Goal: Book appointment/travel/reservation

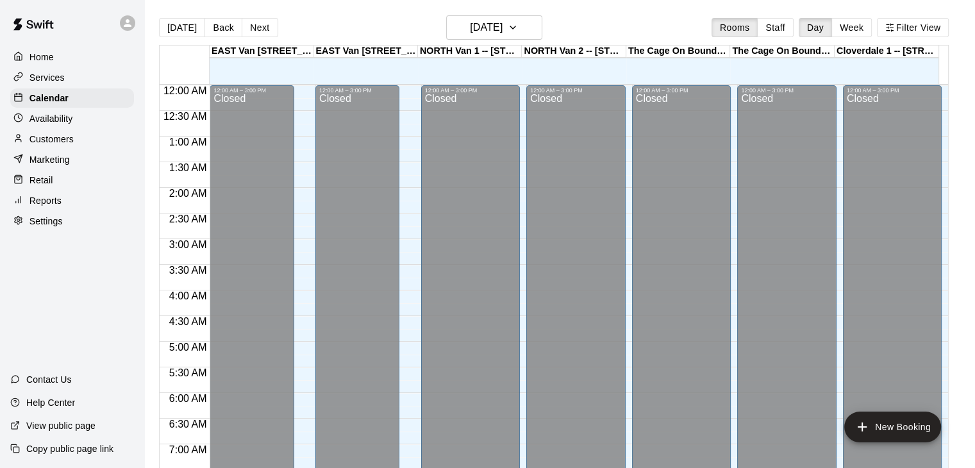
scroll to position [560, 0]
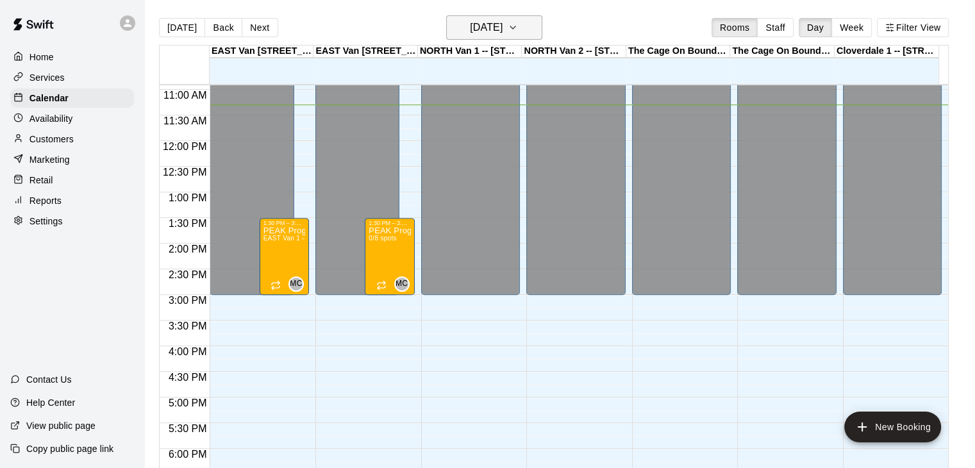
click at [518, 24] on icon "button" at bounding box center [513, 27] width 10 height 15
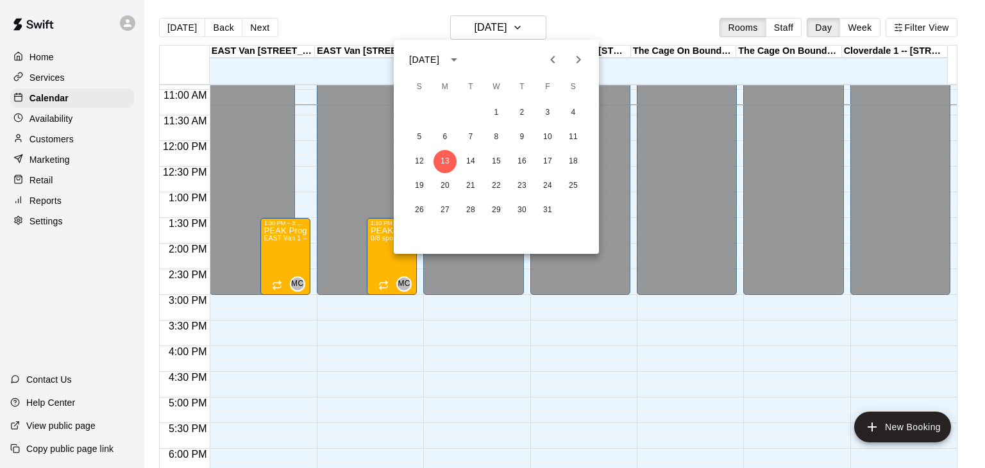
click at [576, 56] on icon "Next month" at bounding box center [578, 59] width 15 height 15
click at [570, 113] on button "6" at bounding box center [573, 112] width 23 height 23
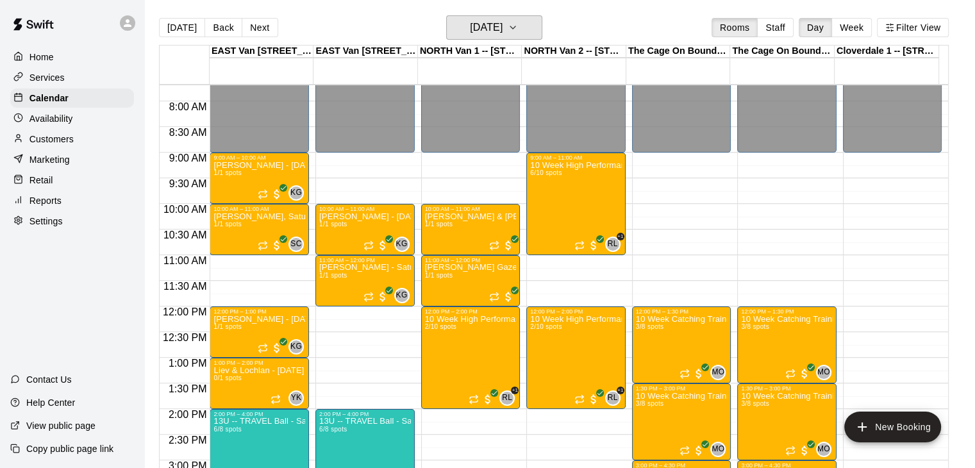
scroll to position [380, 0]
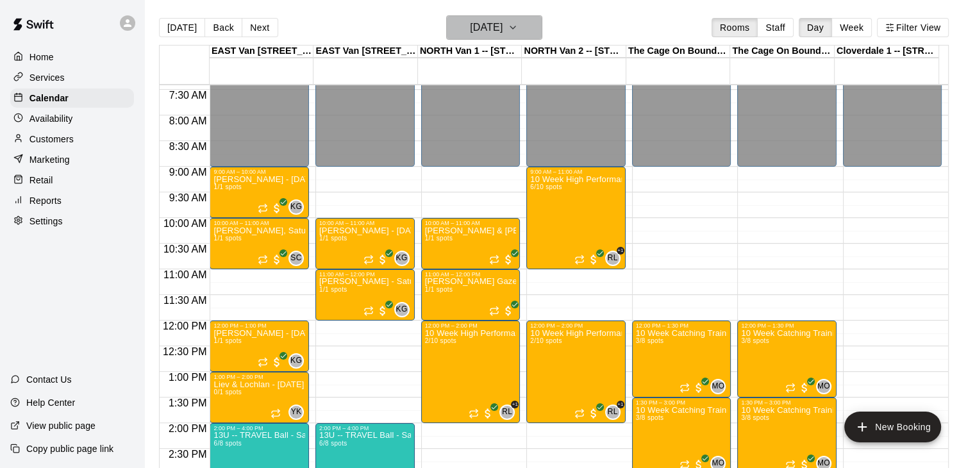
click at [518, 28] on icon "button" at bounding box center [513, 27] width 10 height 15
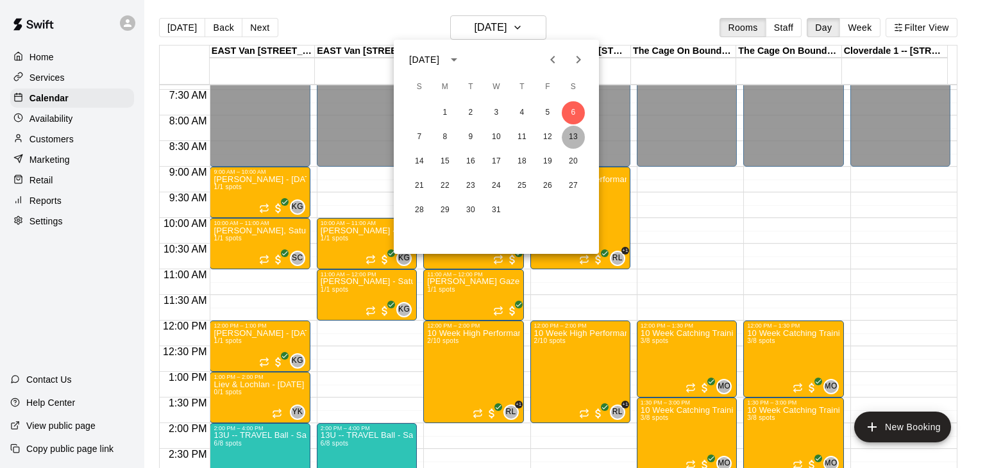
click at [577, 135] on button "13" at bounding box center [573, 137] width 23 height 23
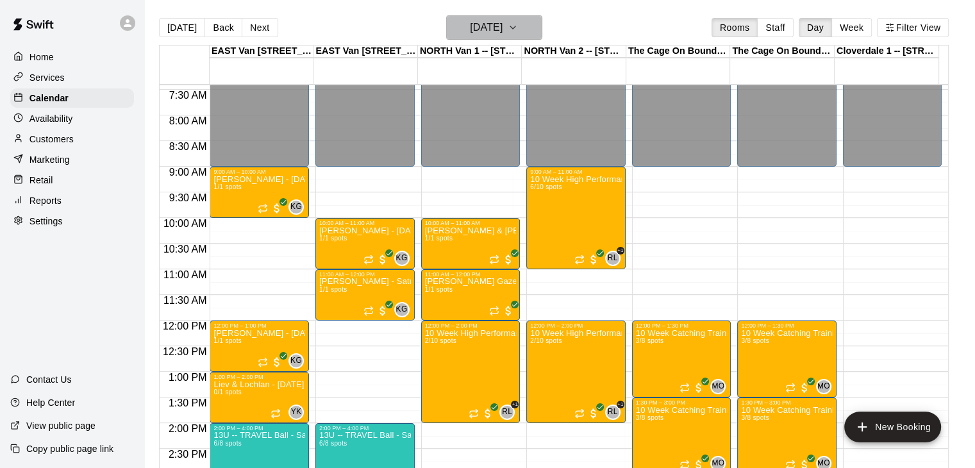
click at [516, 26] on icon "button" at bounding box center [512, 27] width 5 height 3
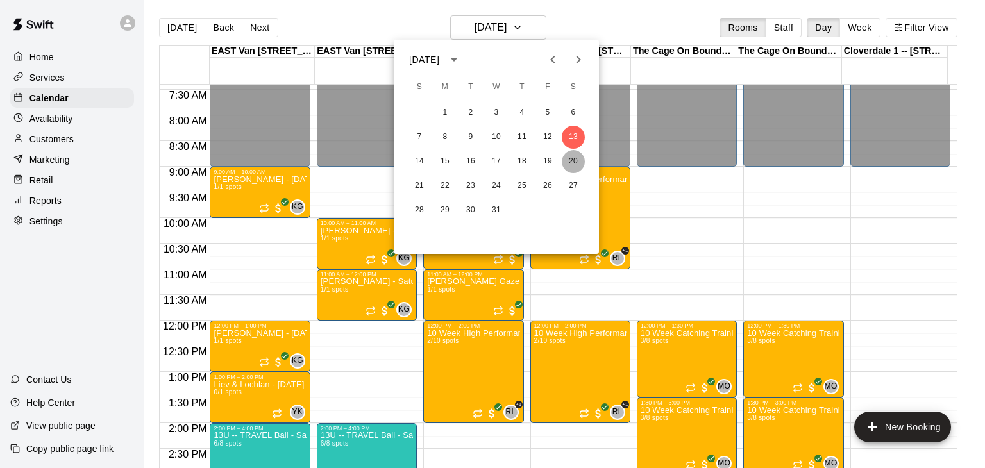
click at [574, 157] on button "20" at bounding box center [573, 161] width 23 height 23
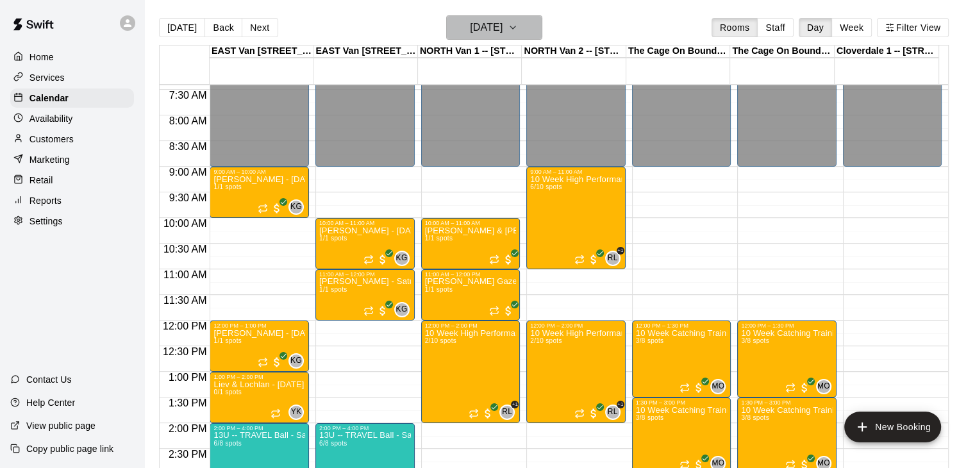
click at [518, 24] on icon "button" at bounding box center [513, 27] width 10 height 15
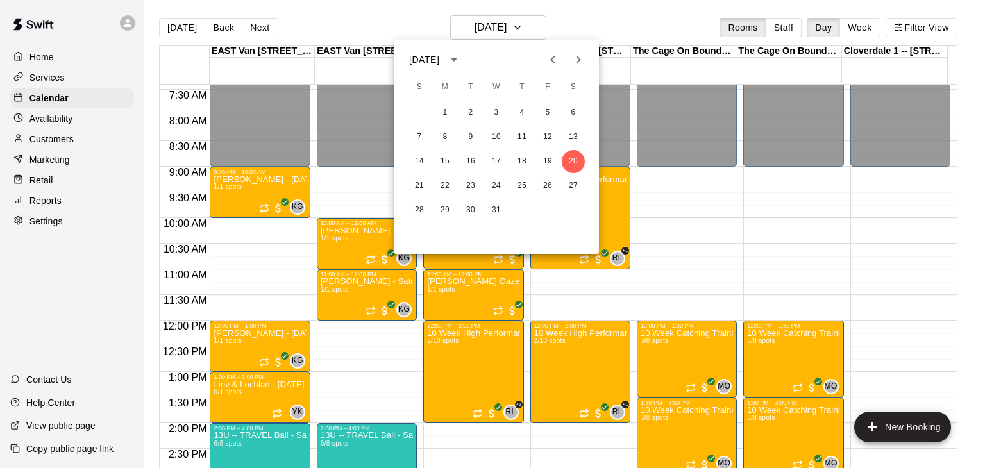
click at [558, 60] on icon "Previous month" at bounding box center [552, 59] width 15 height 15
click at [544, 158] on button "17" at bounding box center [547, 161] width 23 height 23
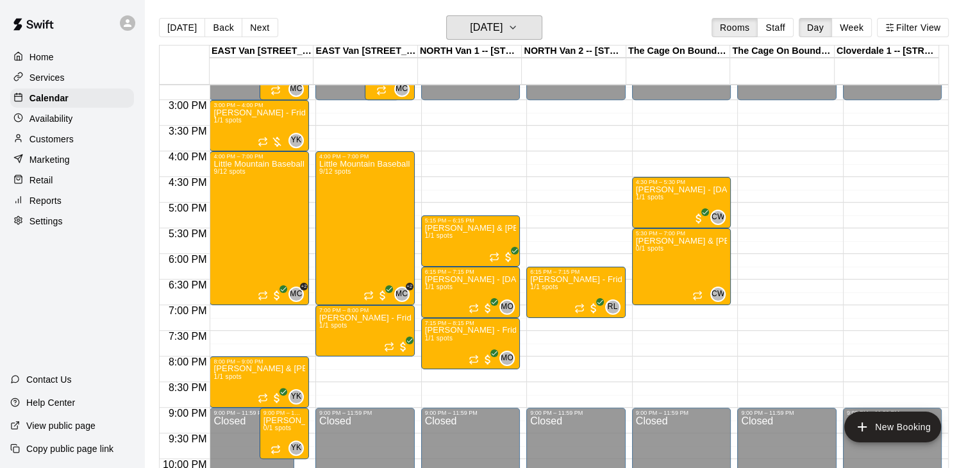
scroll to position [757, 0]
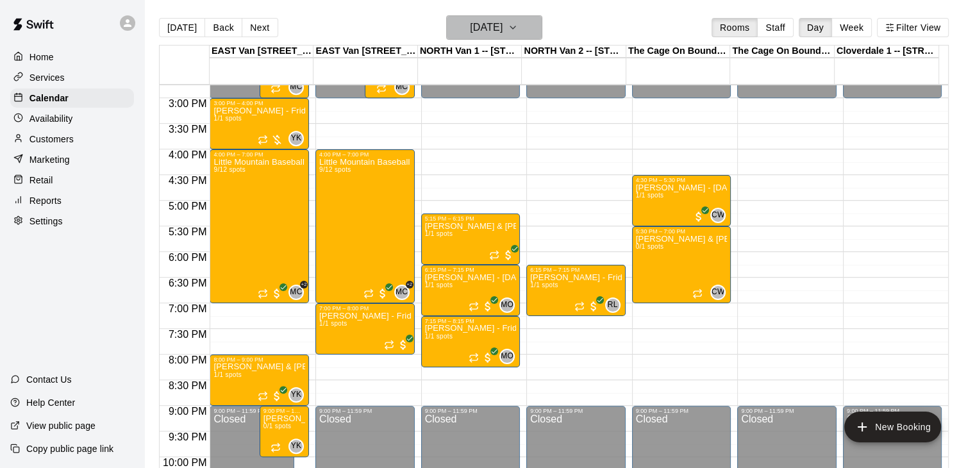
click at [537, 26] on button "[DATE]" at bounding box center [494, 27] width 96 height 24
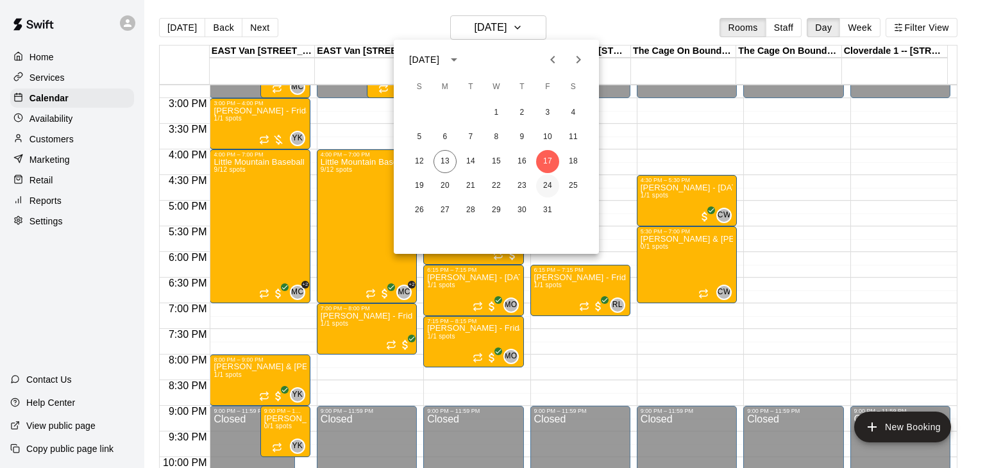
click at [546, 181] on button "24" at bounding box center [547, 185] width 23 height 23
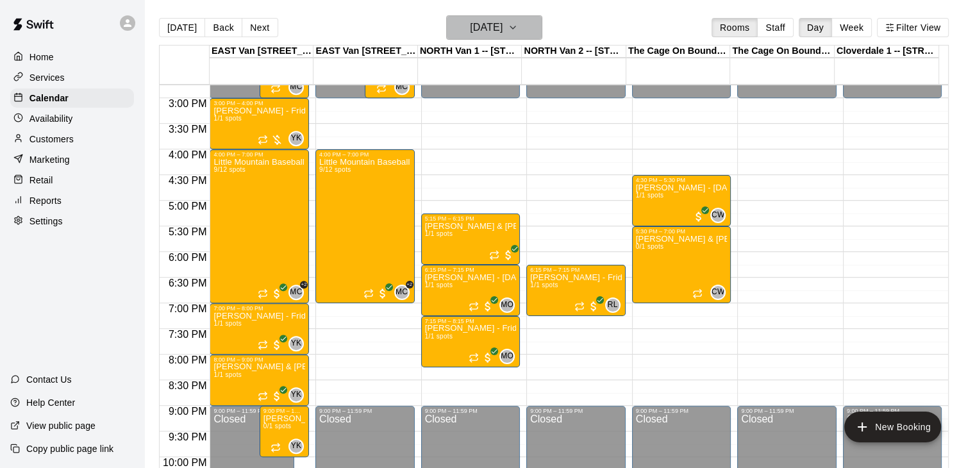
click at [518, 28] on icon "button" at bounding box center [513, 27] width 10 height 15
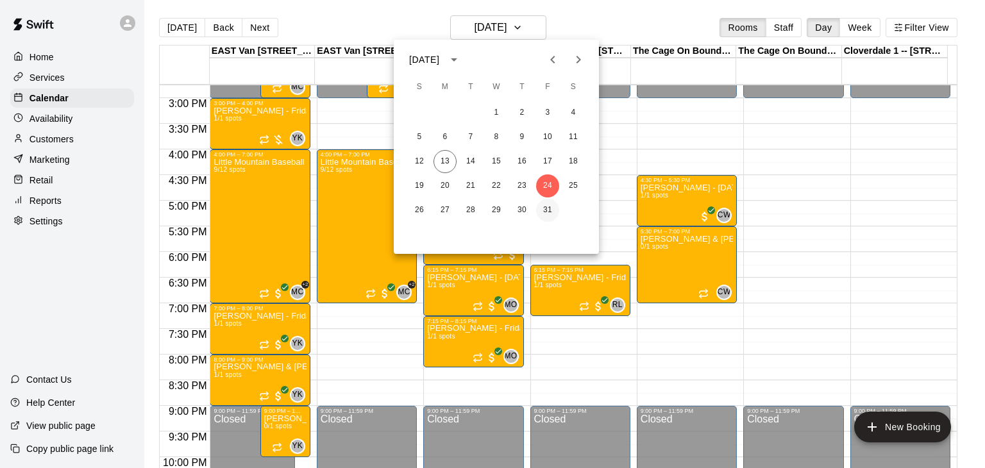
click at [546, 208] on button "31" at bounding box center [547, 210] width 23 height 23
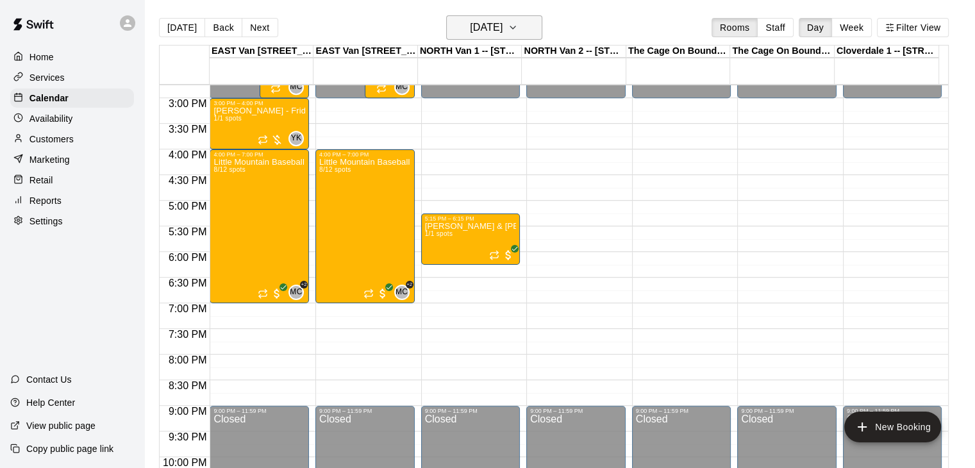
click at [518, 29] on icon "button" at bounding box center [513, 27] width 10 height 15
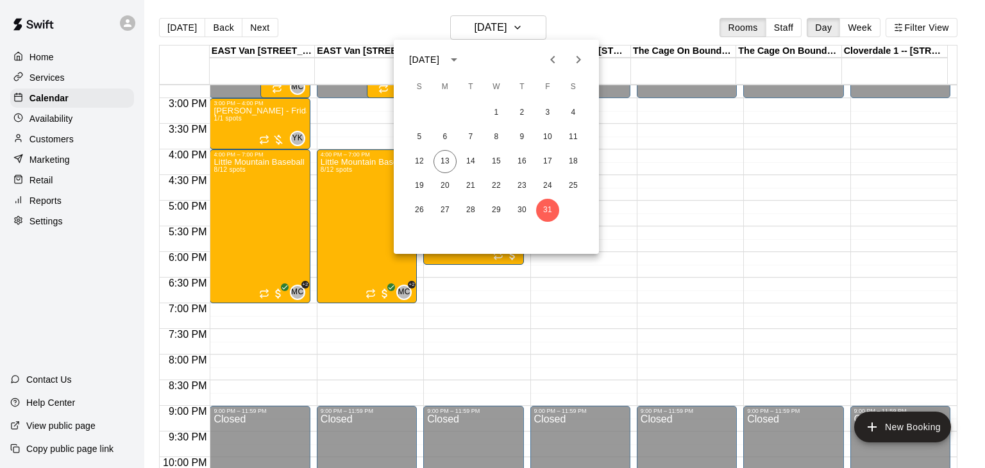
click at [582, 61] on icon "Next month" at bounding box center [578, 59] width 15 height 15
click at [544, 140] on button "7" at bounding box center [547, 137] width 23 height 23
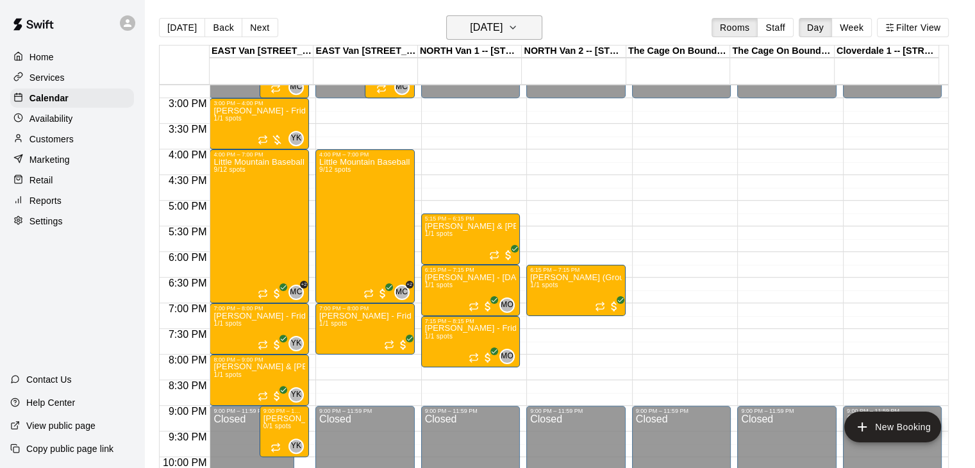
click at [516, 26] on icon "button" at bounding box center [512, 27] width 5 height 3
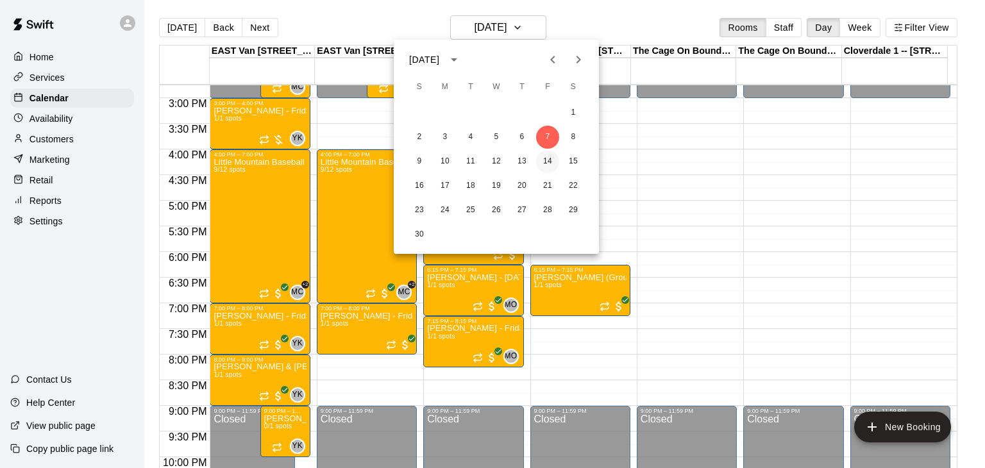
click at [550, 156] on button "14" at bounding box center [547, 161] width 23 height 23
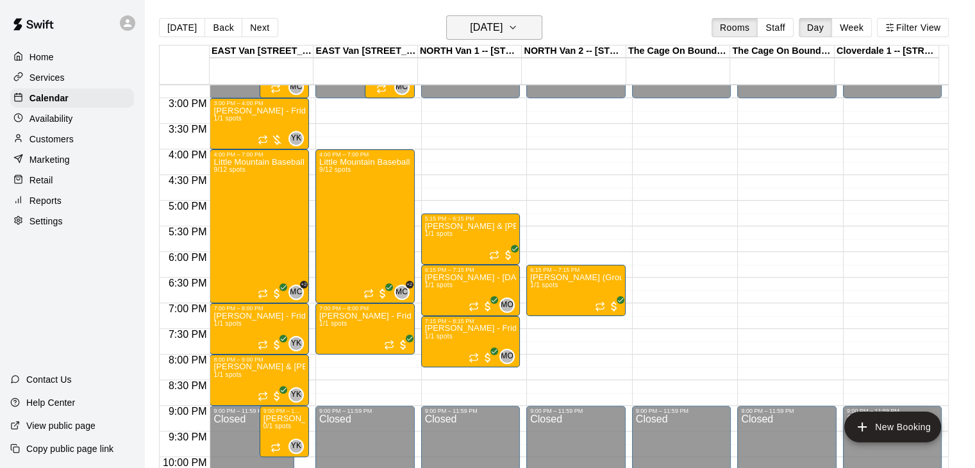
click at [518, 29] on icon "button" at bounding box center [513, 27] width 10 height 15
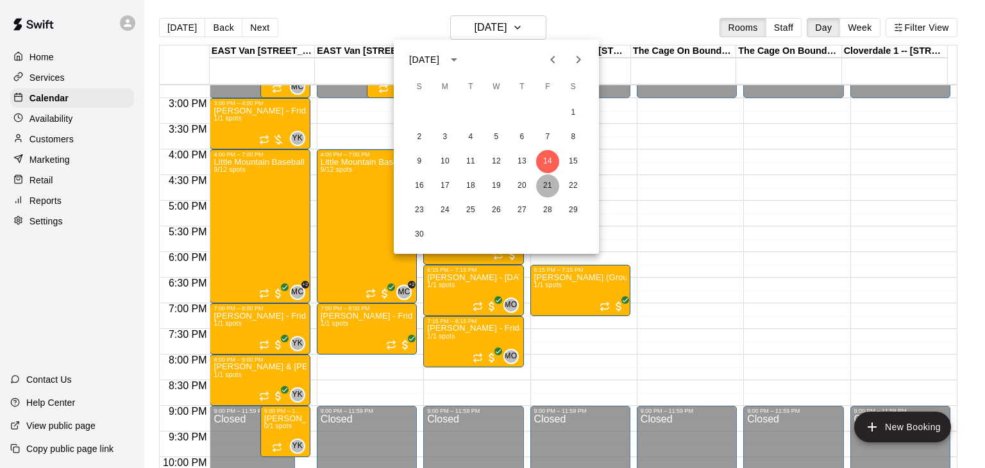
click at [548, 183] on button "21" at bounding box center [547, 185] width 23 height 23
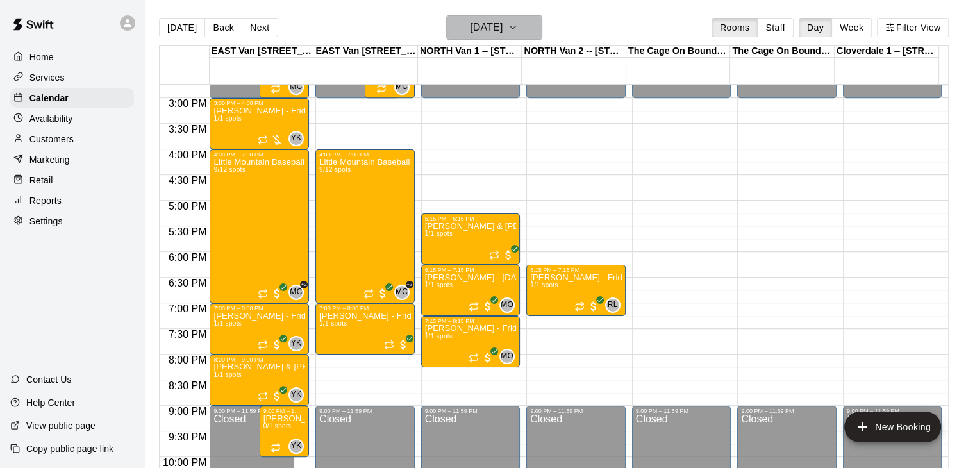
click at [518, 22] on icon "button" at bounding box center [513, 27] width 10 height 15
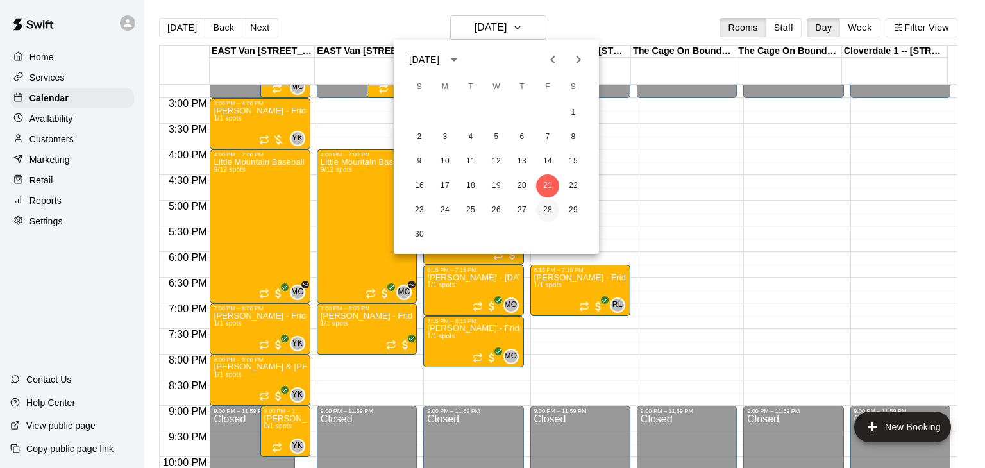
click at [547, 208] on button "28" at bounding box center [547, 210] width 23 height 23
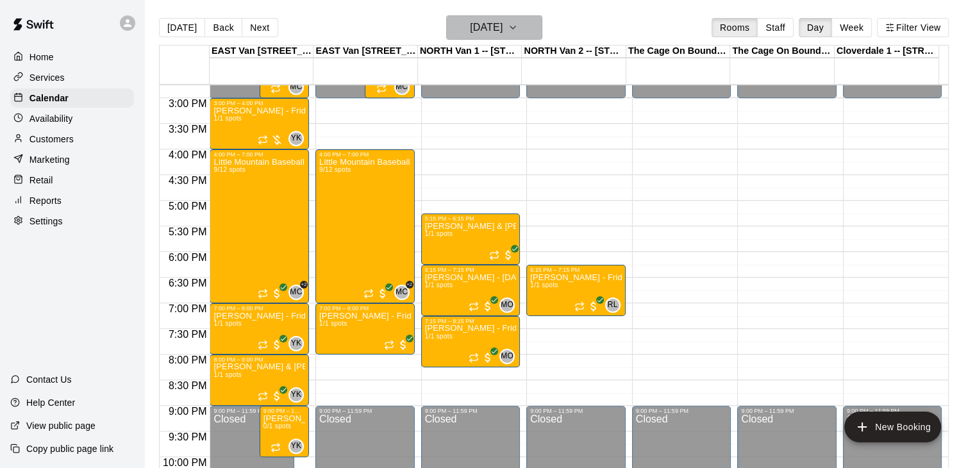
click at [518, 29] on icon "button" at bounding box center [513, 27] width 10 height 15
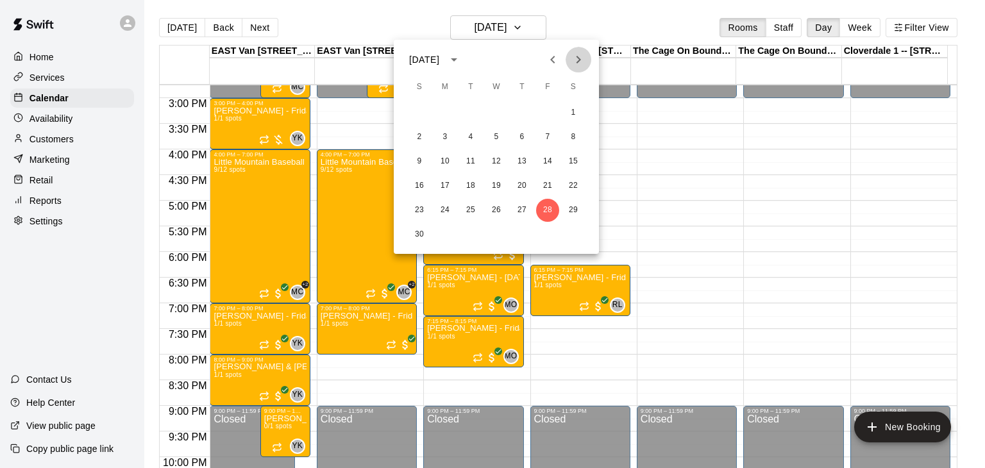
click at [573, 60] on icon "Next month" at bounding box center [578, 59] width 15 height 15
click at [546, 119] on button "5" at bounding box center [547, 112] width 23 height 23
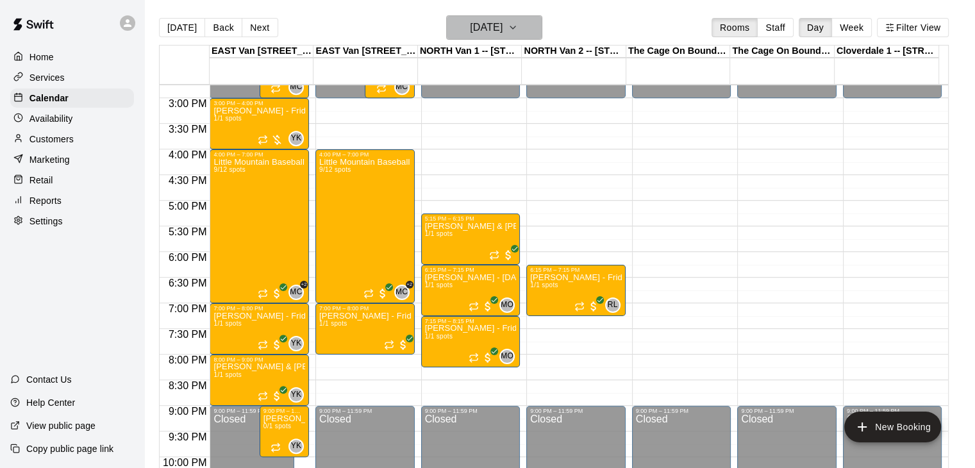
click at [518, 29] on icon "button" at bounding box center [513, 27] width 10 height 15
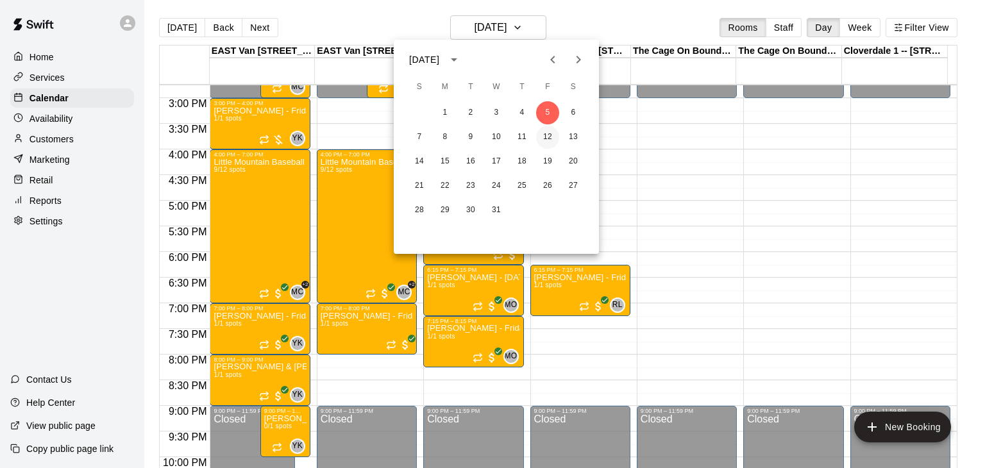
click at [543, 135] on button "12" at bounding box center [547, 137] width 23 height 23
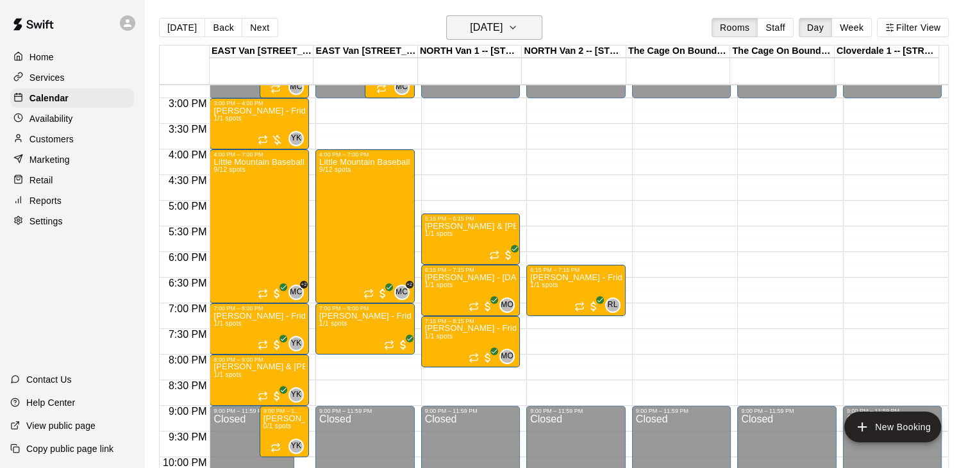
click at [539, 29] on button "[DATE]" at bounding box center [494, 27] width 96 height 24
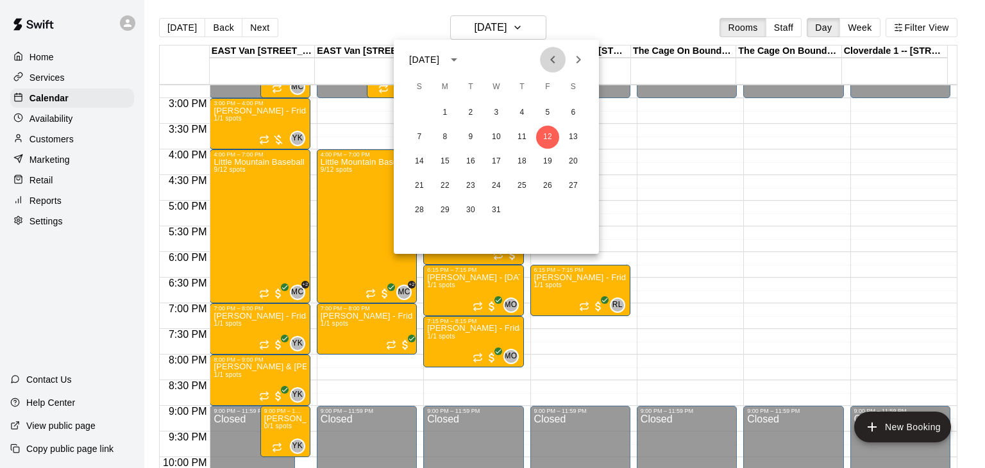
click at [550, 60] on icon "Previous month" at bounding box center [552, 60] width 4 height 8
click at [551, 60] on icon "Previous month" at bounding box center [552, 60] width 4 height 8
click at [574, 190] on button "25" at bounding box center [573, 185] width 23 height 23
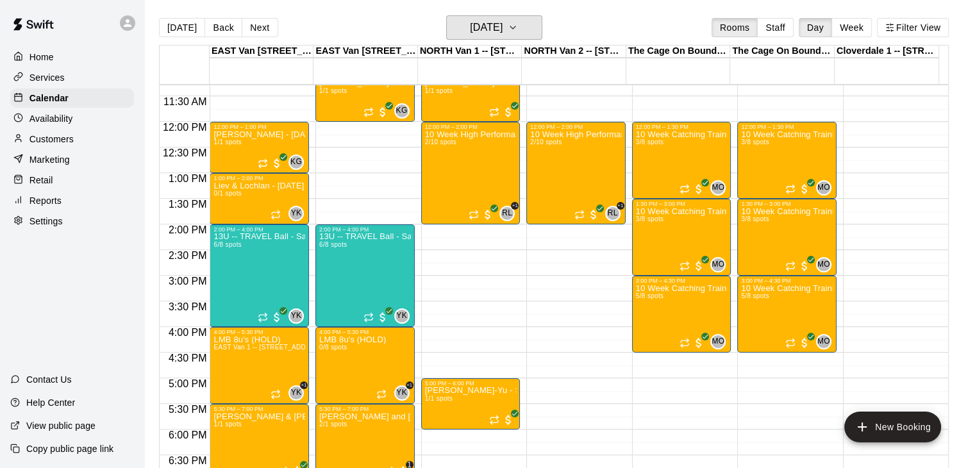
scroll to position [574, 0]
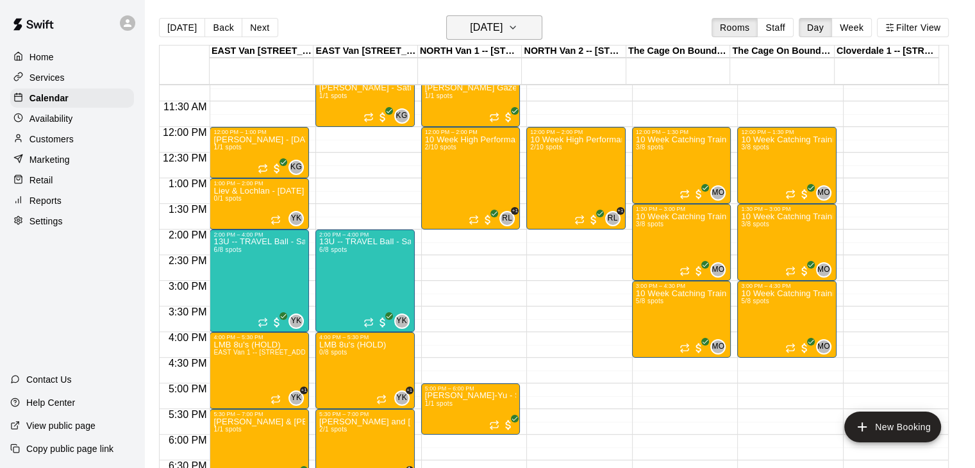
click at [542, 26] on button "[DATE]" at bounding box center [494, 27] width 96 height 24
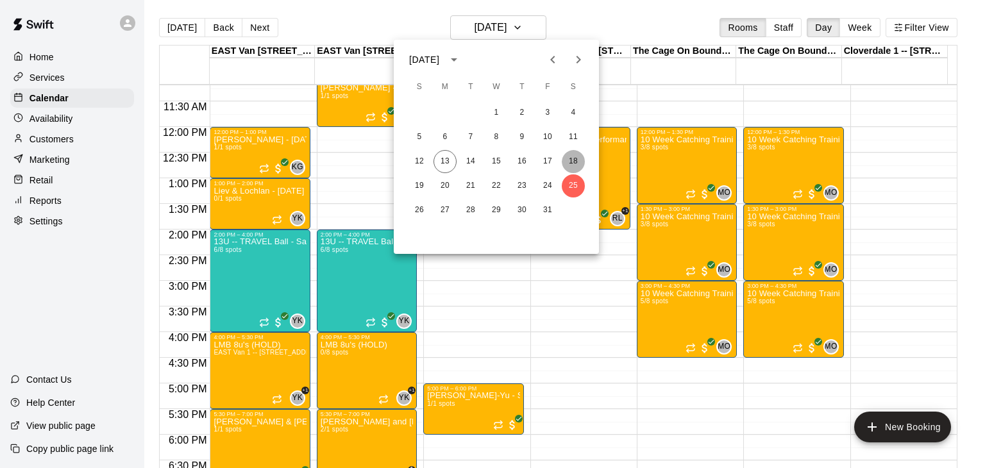
click at [569, 162] on button "18" at bounding box center [573, 161] width 23 height 23
